Goal: Download file/media

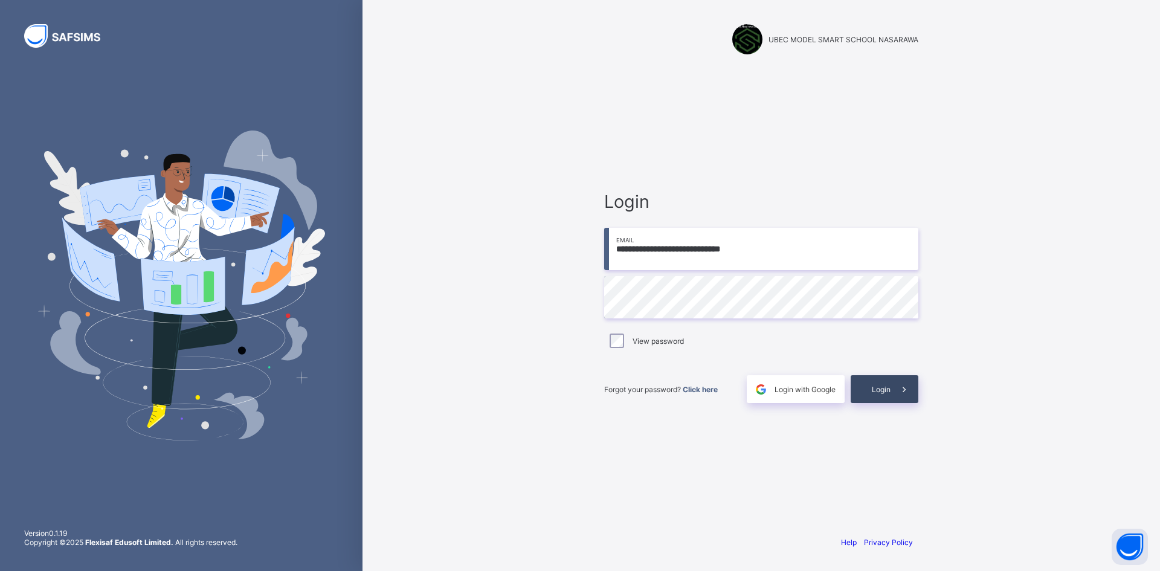
click at [879, 394] on div "Login" at bounding box center [885, 389] width 68 height 28
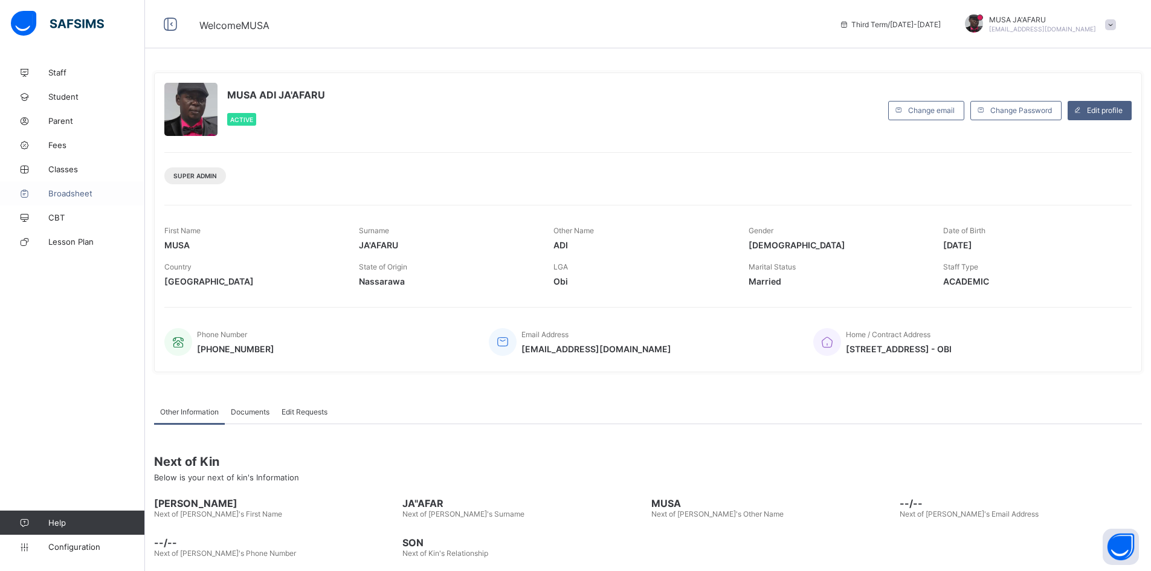
click at [54, 192] on span "Broadsheet" at bounding box center [96, 194] width 97 height 10
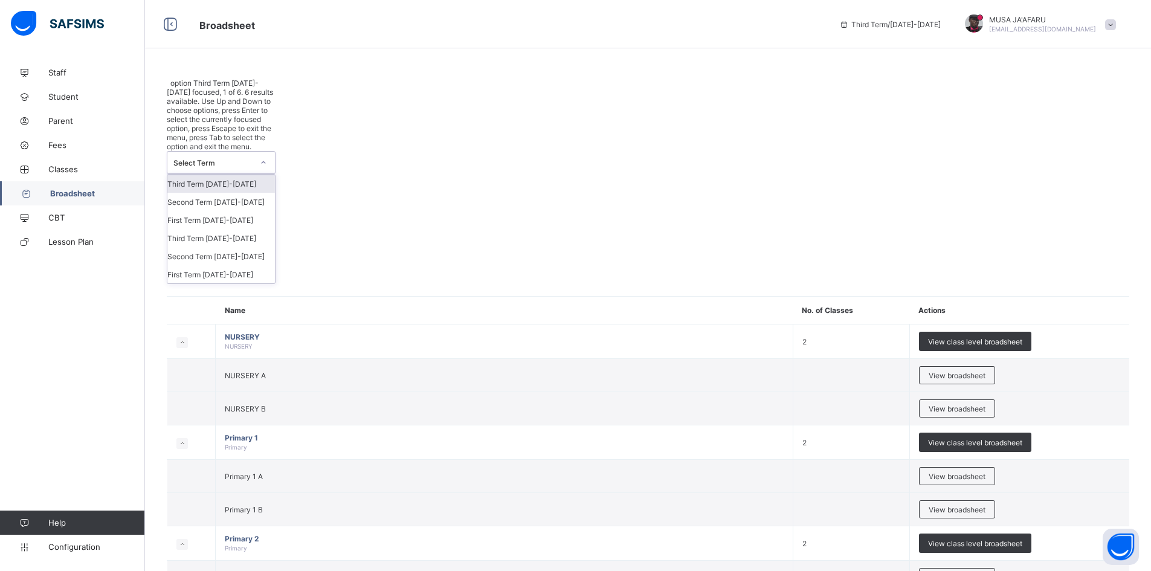
click at [266, 157] on icon at bounding box center [263, 163] width 7 height 12
click at [225, 229] on div "Third Term [DATE]-[DATE]" at bounding box center [221, 238] width 108 height 18
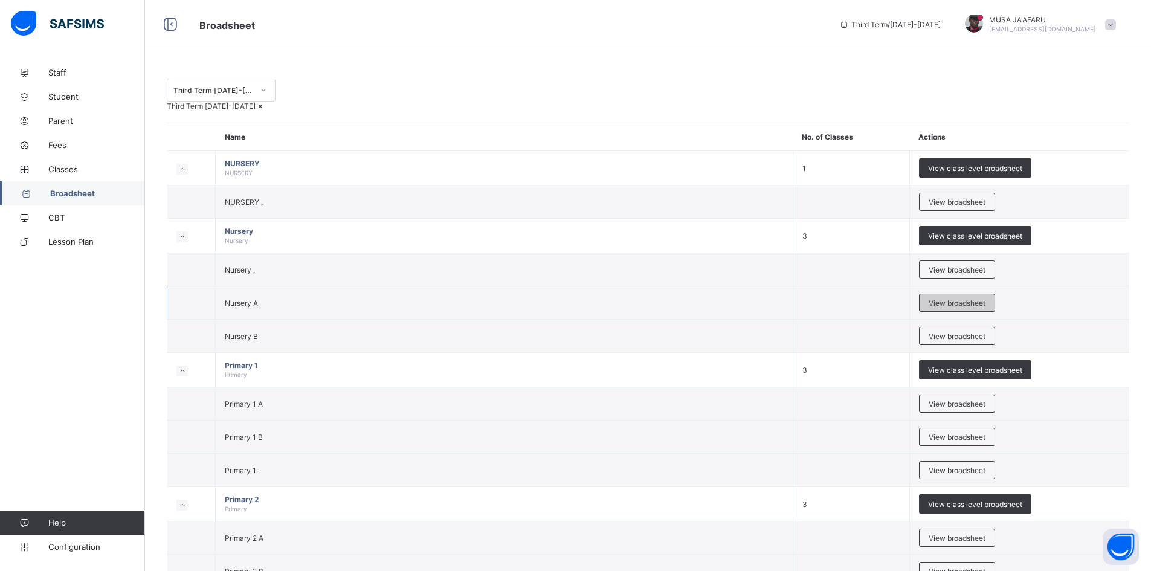
click at [954, 308] on span "View broadsheet" at bounding box center [957, 303] width 57 height 9
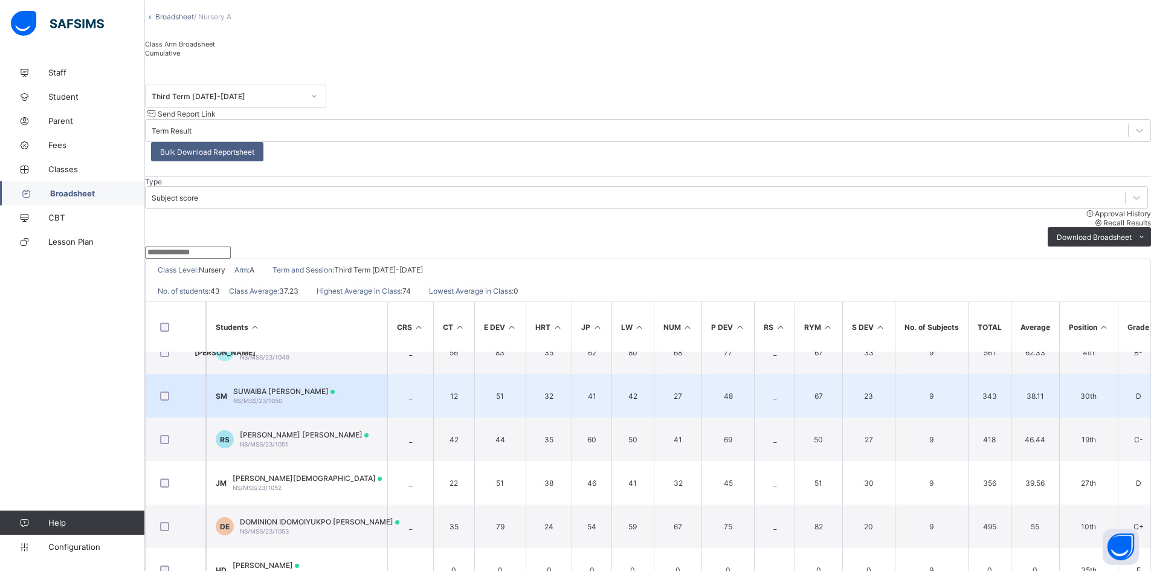
scroll to position [1027, 0]
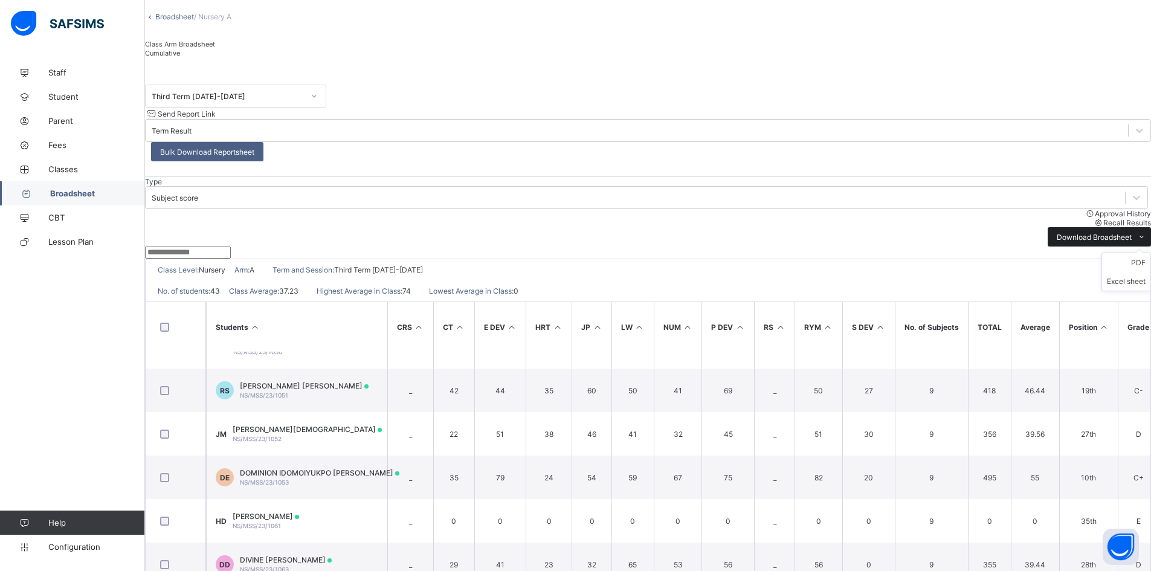
click at [1083, 233] on span "Download Broadsheet" at bounding box center [1094, 237] width 75 height 9
click at [1121, 272] on li "Excel sheet" at bounding box center [1126, 281] width 48 height 19
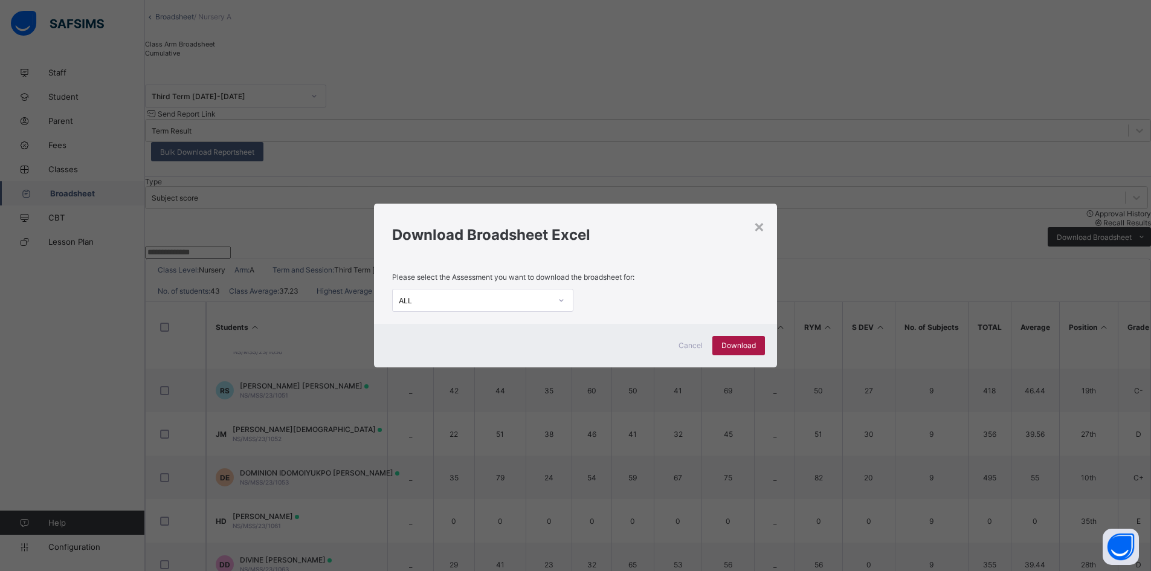
click at [743, 347] on span "Download" at bounding box center [739, 345] width 34 height 9
click at [755, 344] on span "Download" at bounding box center [739, 345] width 34 height 9
